Goal: Task Accomplishment & Management: Complete application form

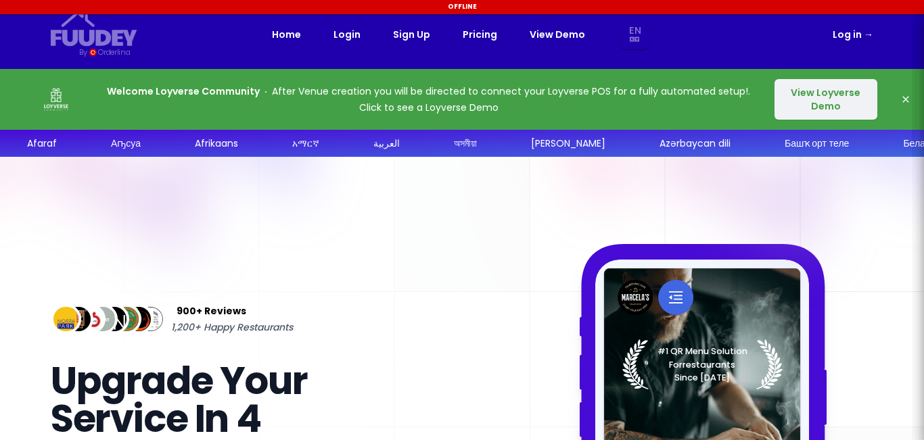
select select "en"
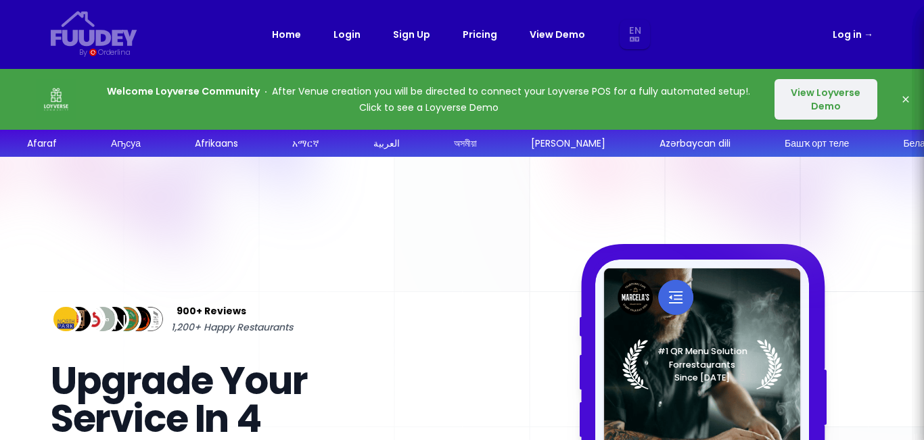
click at [342, 34] on link "Login" at bounding box center [346, 34] width 27 height 16
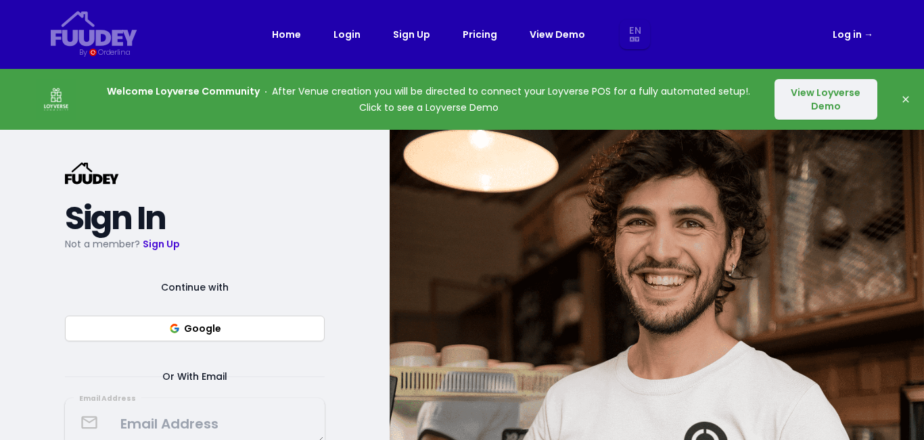
select select "en"
click at [271, 325] on button "Google" at bounding box center [195, 329] width 260 height 26
click at [417, 34] on link "Sign Up" at bounding box center [411, 34] width 37 height 16
select select "en"
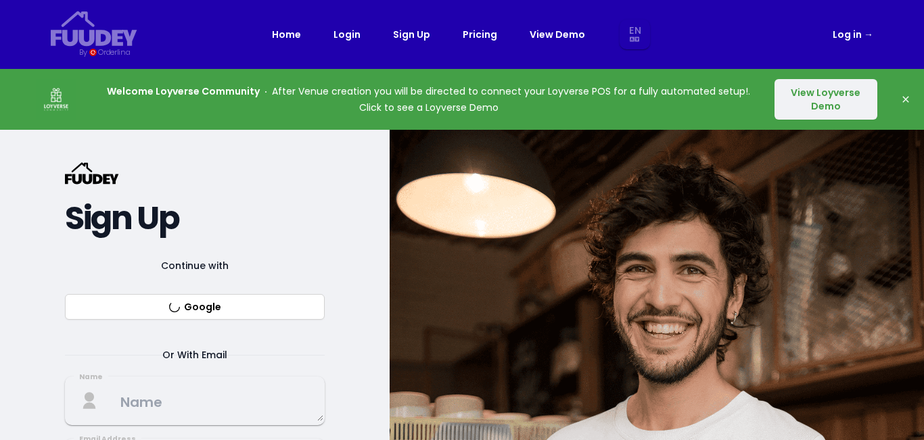
click at [904, 102] on icon "button" at bounding box center [905, 99] width 11 height 11
select select "en"
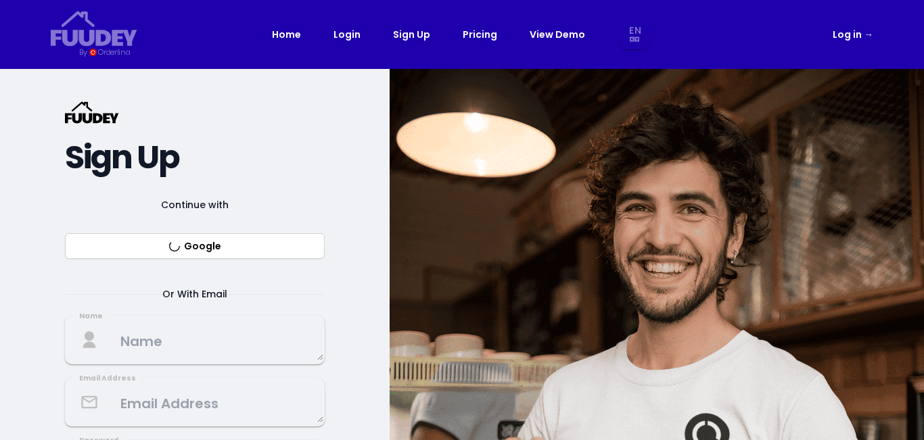
select select "en"
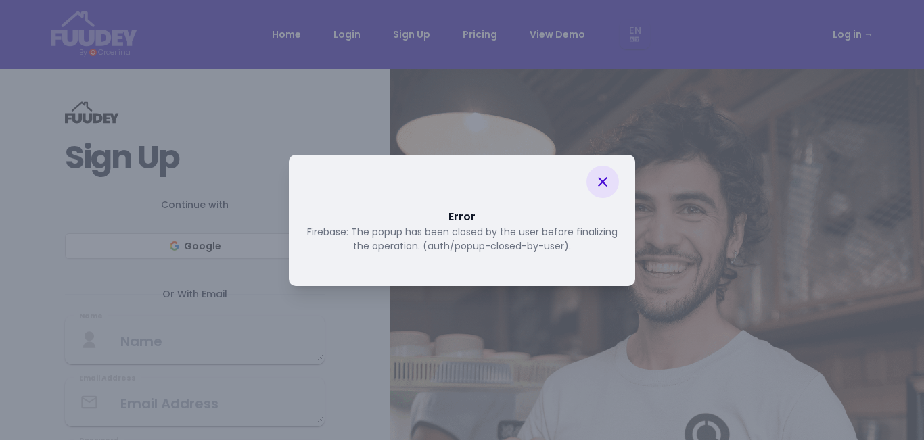
click at [610, 185] on icon at bounding box center [602, 182] width 16 height 16
select select "en"
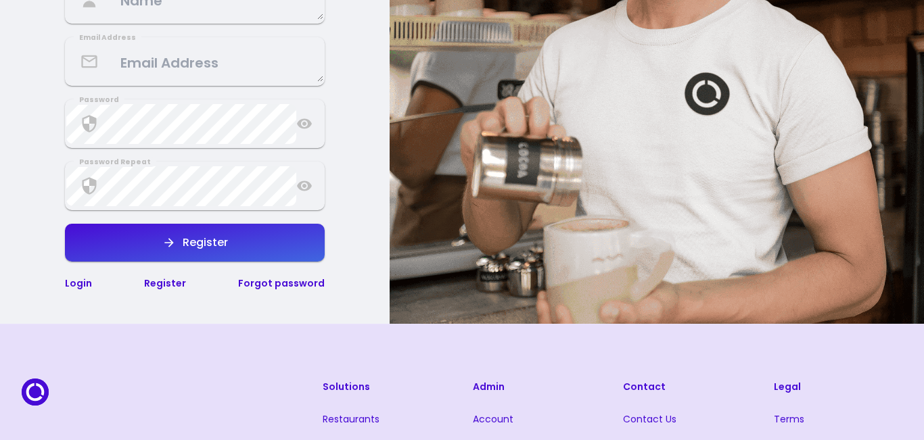
scroll to position [325, 0]
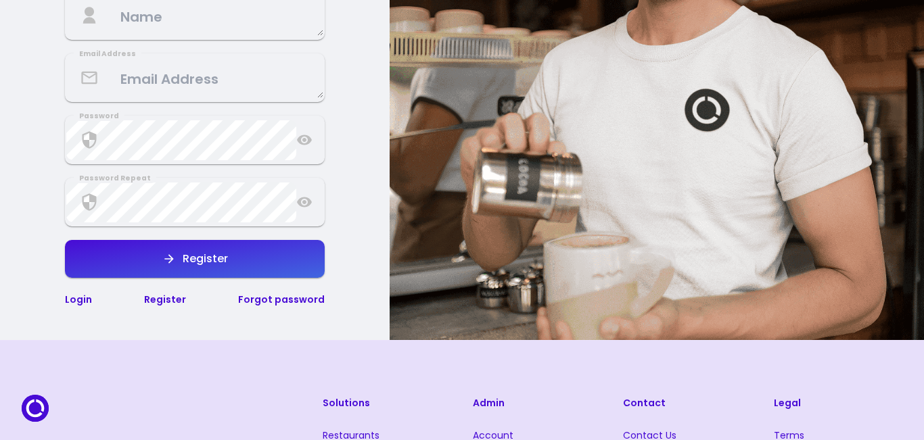
click at [76, 300] on link "Login" at bounding box center [78, 300] width 27 height 14
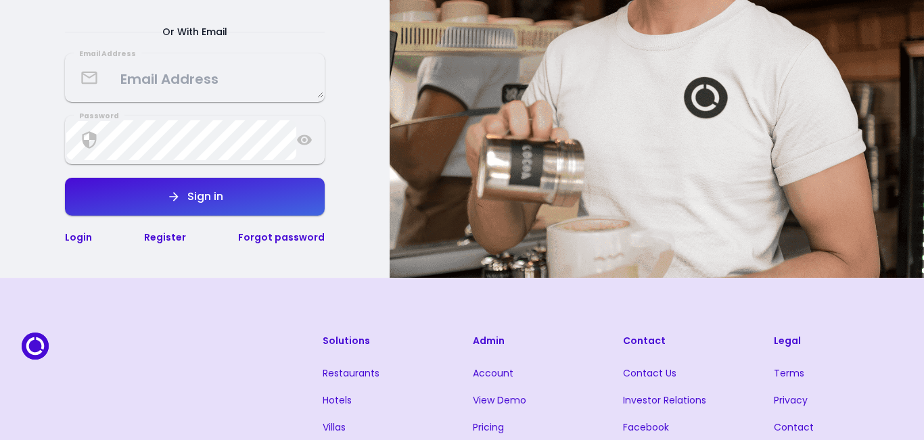
click at [83, 239] on link "Login" at bounding box center [78, 238] width 27 height 14
click at [83, 238] on link "Login" at bounding box center [78, 238] width 27 height 14
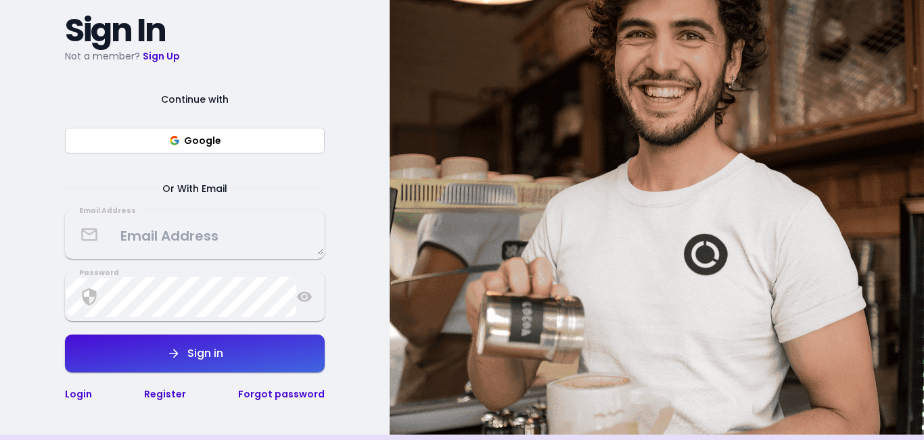
scroll to position [122, 0]
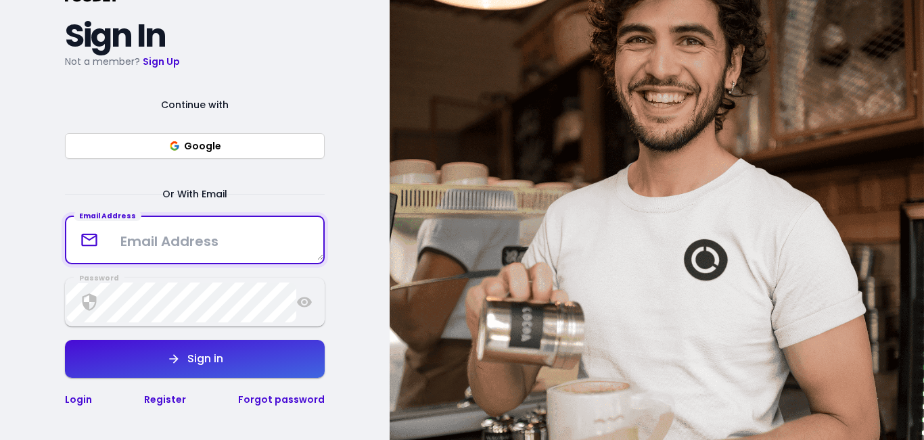
click at [212, 248] on textarea at bounding box center [194, 240] width 257 height 40
type textarea "[EMAIL_ADDRESS][DOMAIN_NAME]"
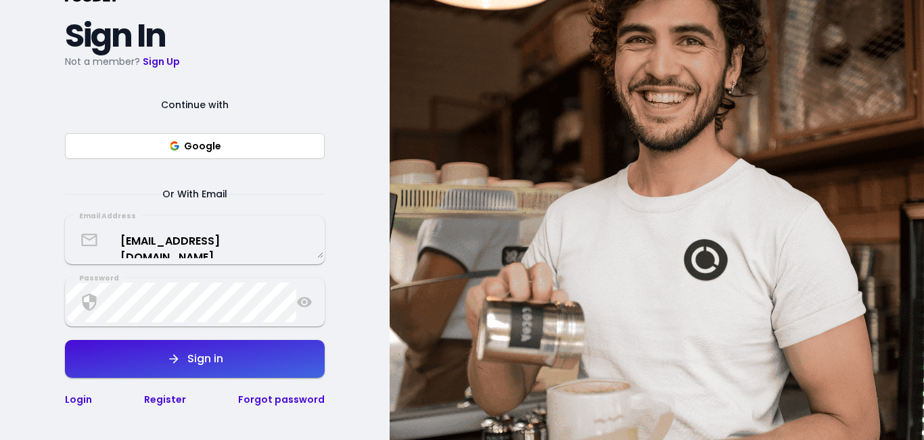
click at [301, 302] on icon at bounding box center [304, 303] width 15 height 10
click at [222, 364] on div "Sign in" at bounding box center [202, 359] width 43 height 11
select select "en"
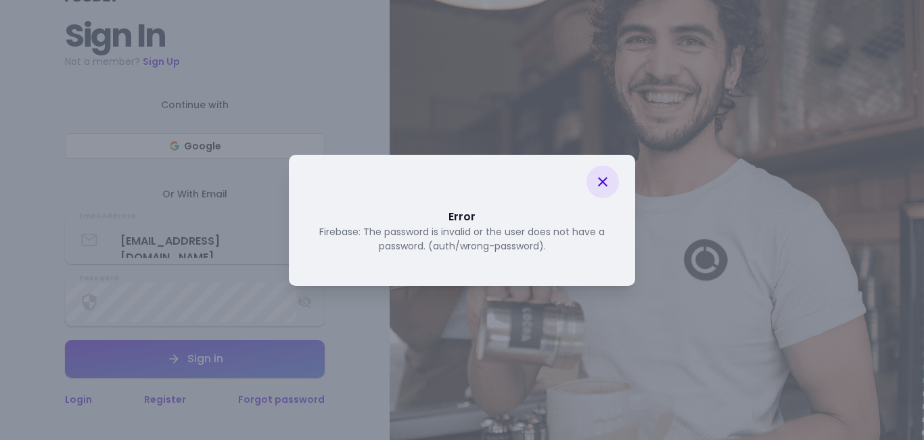
click at [598, 183] on icon at bounding box center [602, 182] width 16 height 16
select select "en"
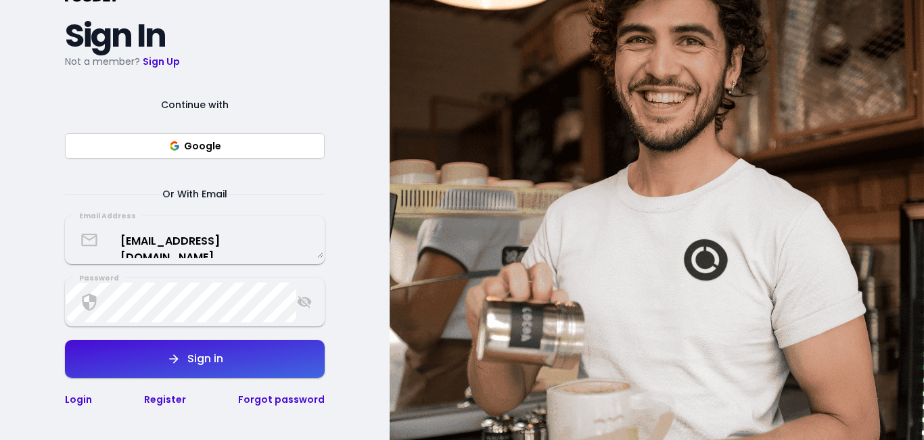
click at [166, 400] on link "Register" at bounding box center [165, 400] width 42 height 14
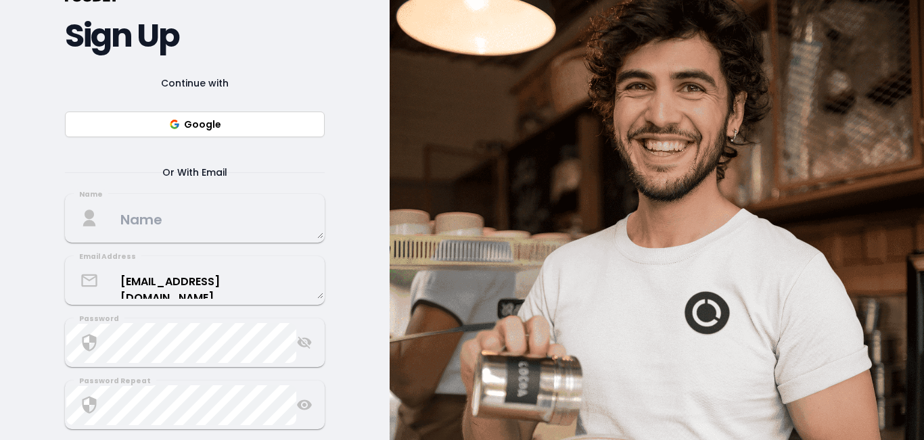
click at [254, 129] on button "Google" at bounding box center [195, 125] width 260 height 26
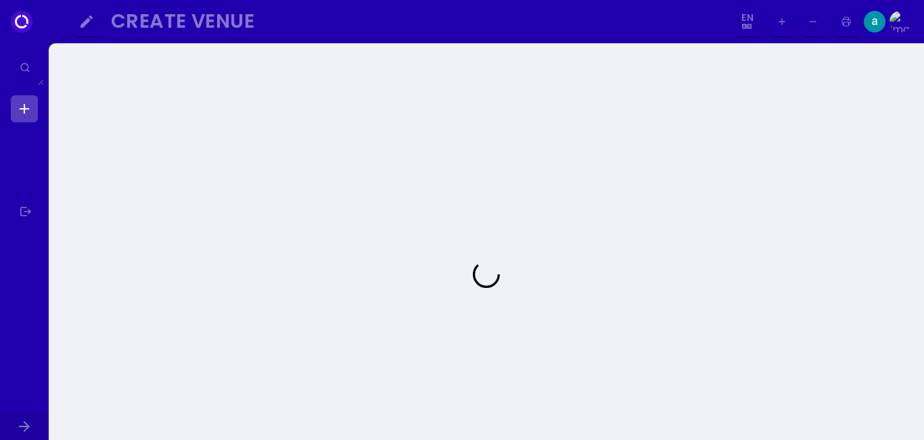
select select "en"
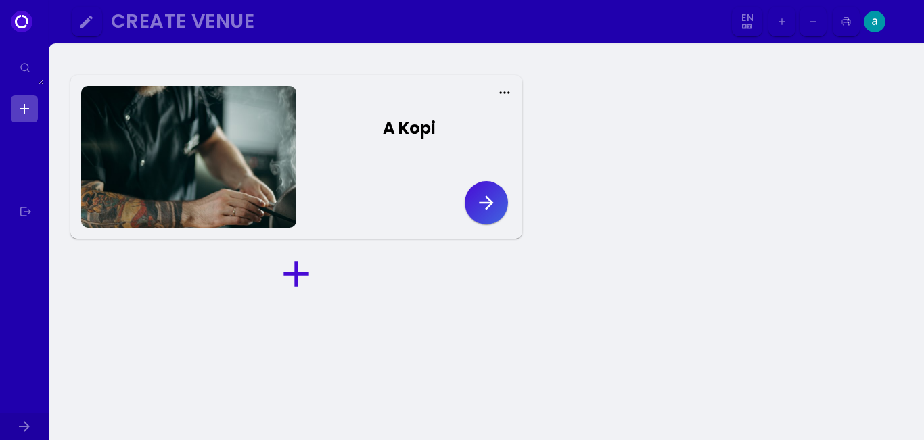
click at [419, 146] on button "A Kopi" at bounding box center [403, 131] width 215 height 65
click at [262, 154] on div at bounding box center [188, 157] width 215 height 142
click at [502, 91] on icon at bounding box center [505, 93] width 14 height 14
select select "en"
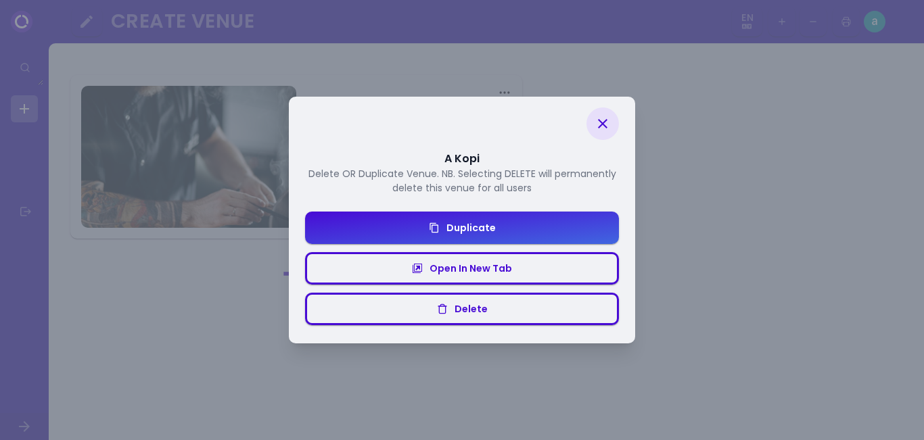
click at [525, 259] on button "Open In New Tab" at bounding box center [462, 268] width 314 height 32
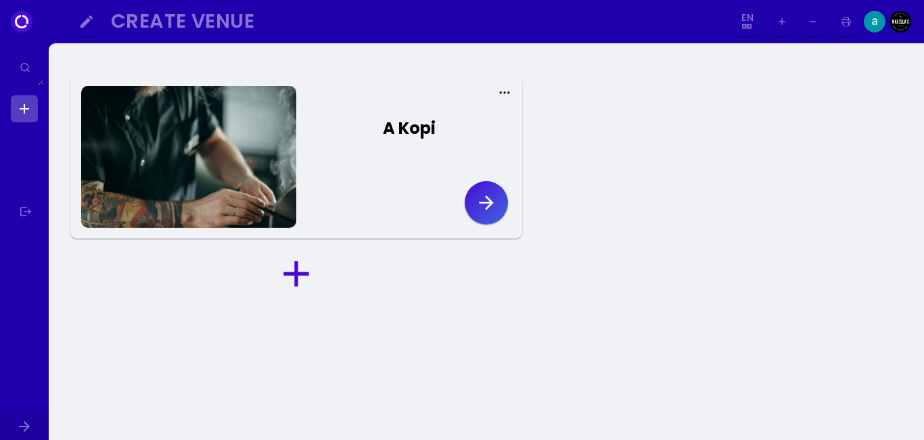
click at [303, 279] on icon at bounding box center [296, 273] width 43 height 43
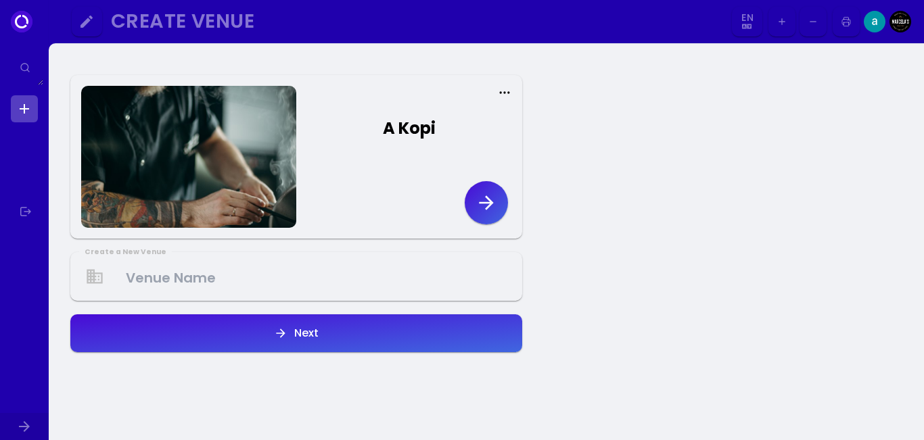
click at [256, 268] on Venue at bounding box center [296, 277] width 449 height 40
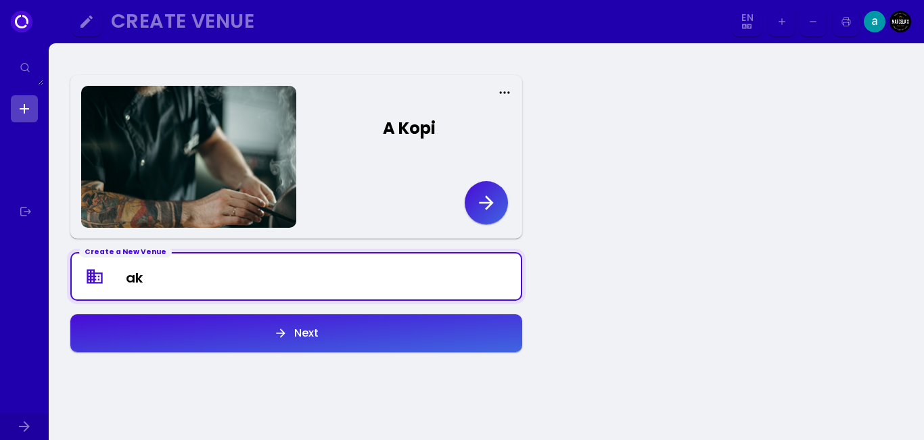
type Venue "a"
type Venue "A KOPi"
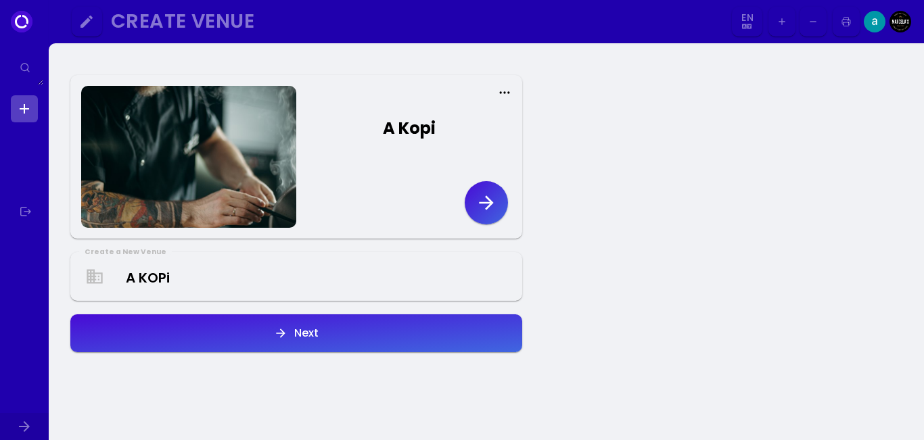
click at [303, 339] on div "Next" at bounding box center [302, 333] width 31 height 11
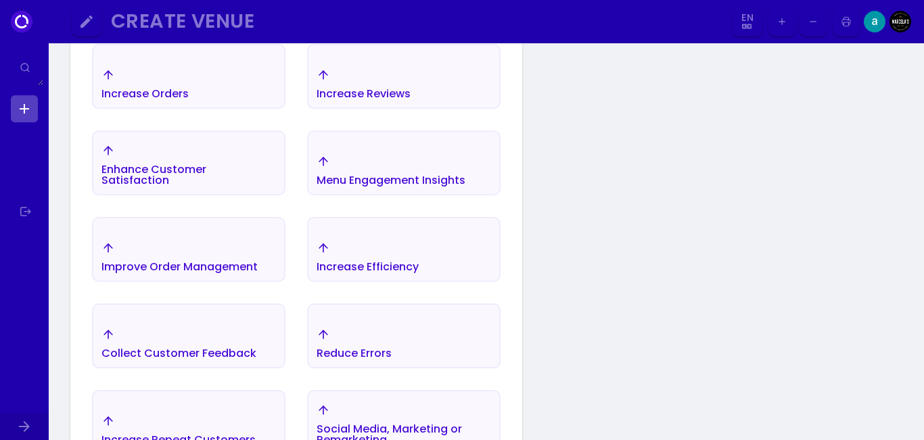
scroll to position [374, 0]
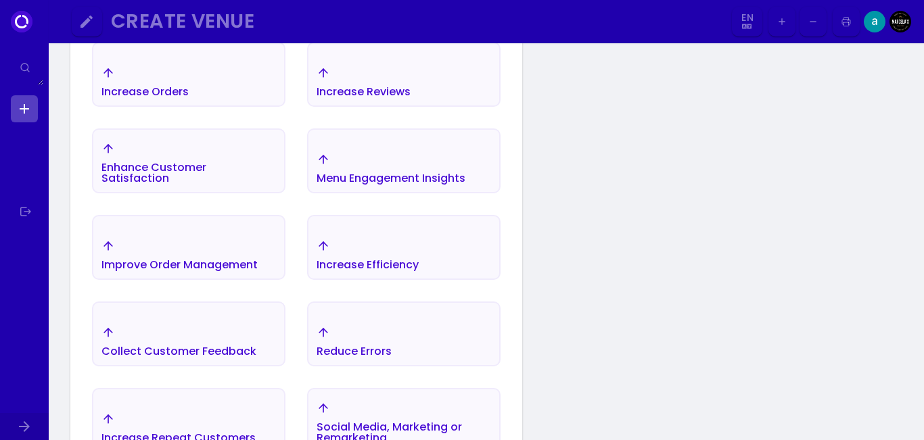
click at [189, 97] on div "Improve Order Management" at bounding box center [144, 92] width 87 height 11
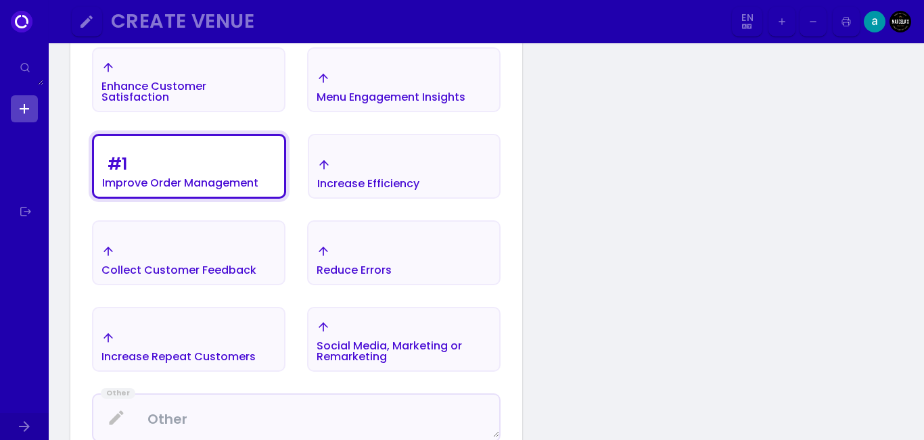
scroll to position [482, 0]
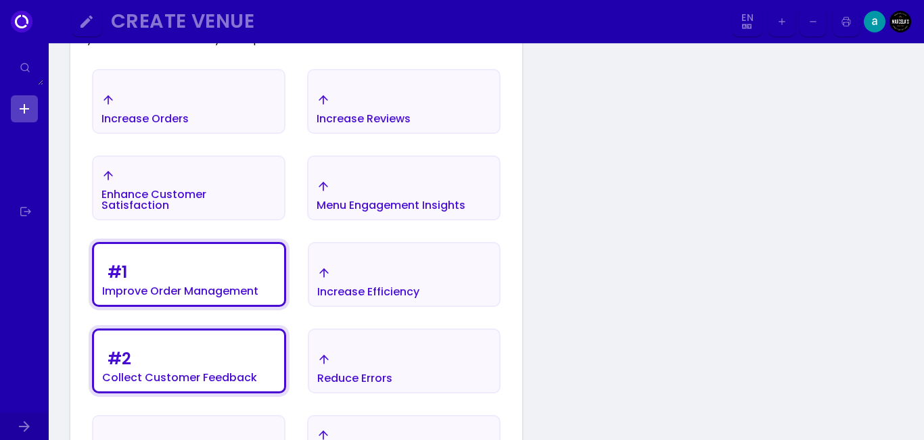
scroll to position [320, 0]
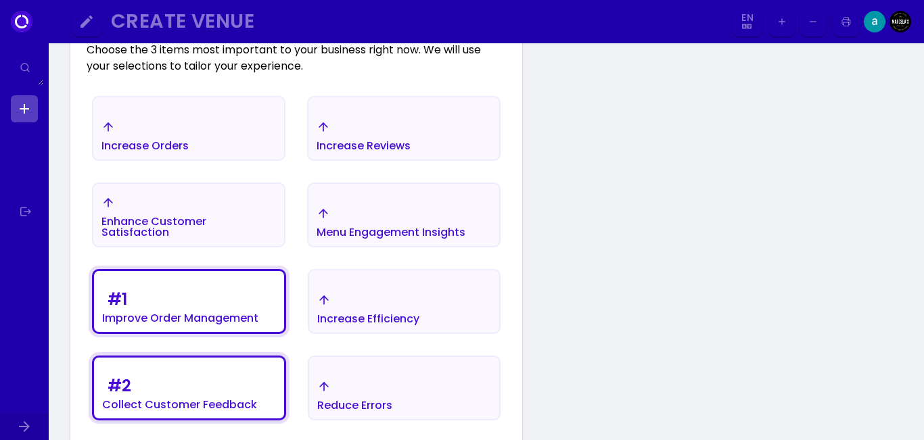
click at [218, 132] on div "Increase Orders" at bounding box center [188, 135] width 191 height 47
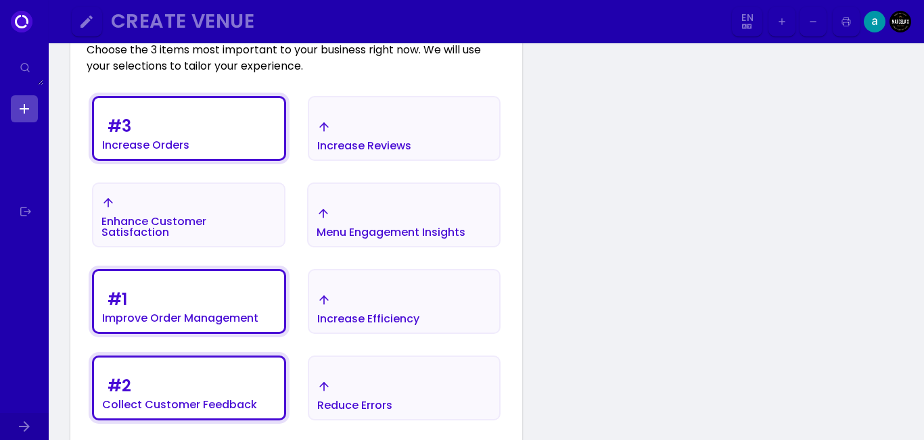
click at [189, 133] on div "Increase Reviews" at bounding box center [145, 132] width 87 height 38
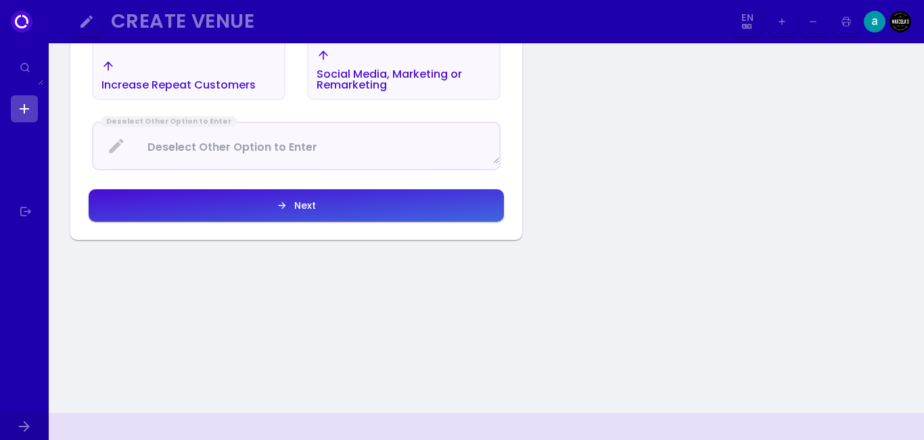
scroll to position [726, 0]
